Goal: Ask a question

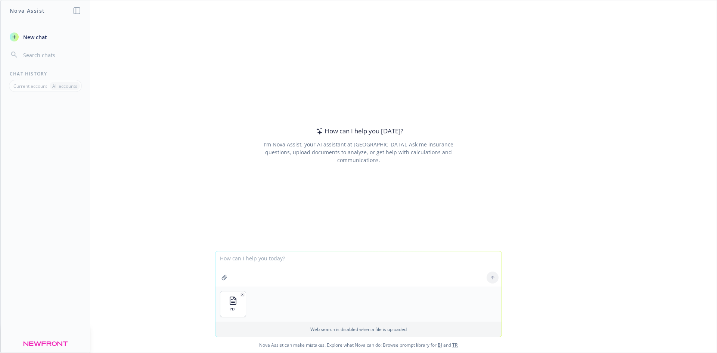
click at [287, 261] on textarea at bounding box center [358, 268] width 286 height 35
type textarea "can you summarize key costs and features of the plan"
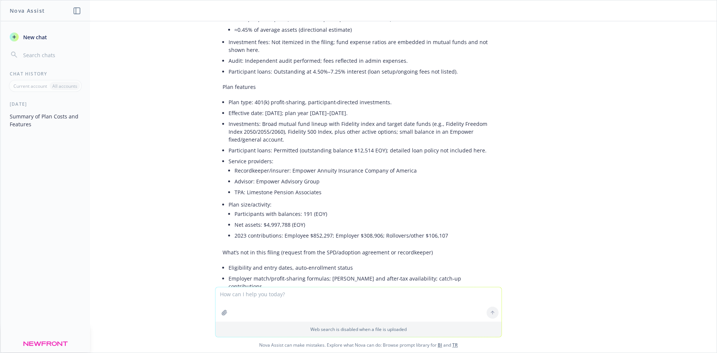
scroll to position [276, 0]
